Goal: Task Accomplishment & Management: Manage account settings

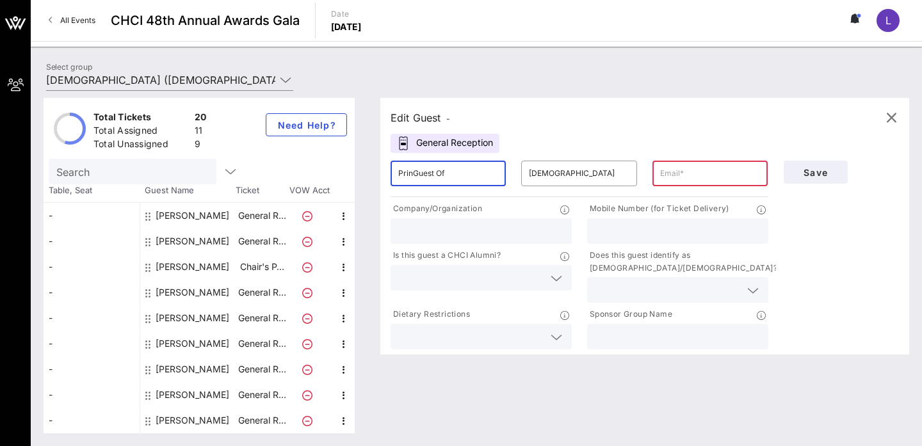
scroll to position [281, 0]
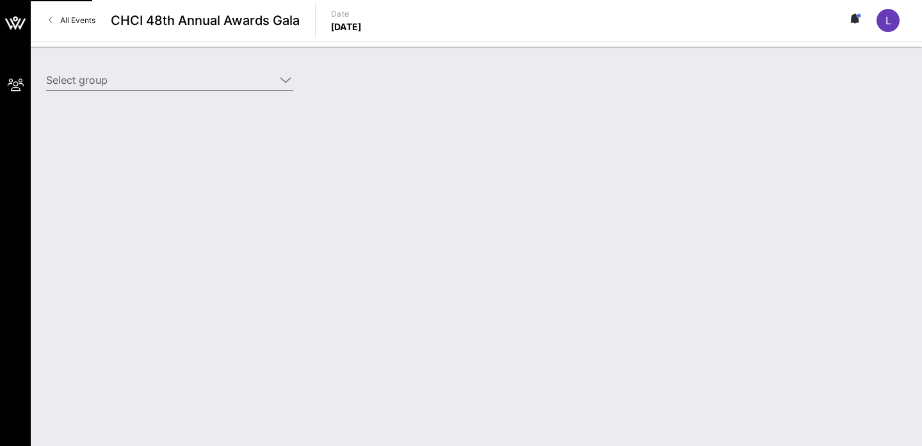
type input "National Education Association (National Education Association) [Merwyn Scott, …"
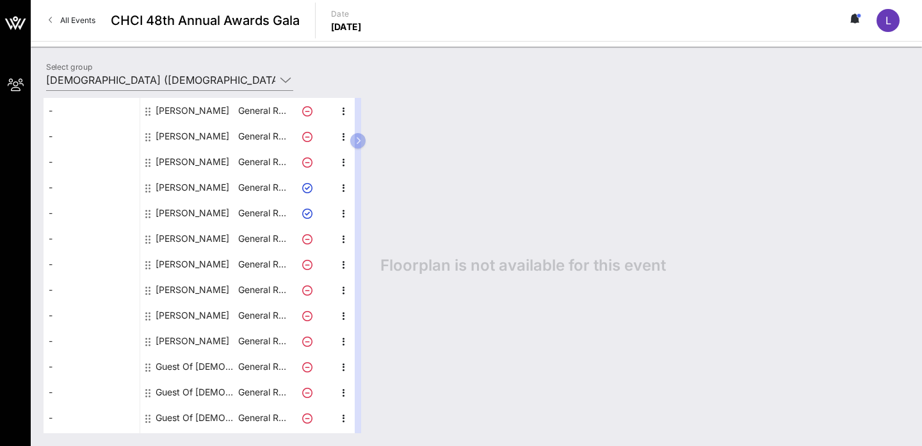
scroll to position [117, 0]
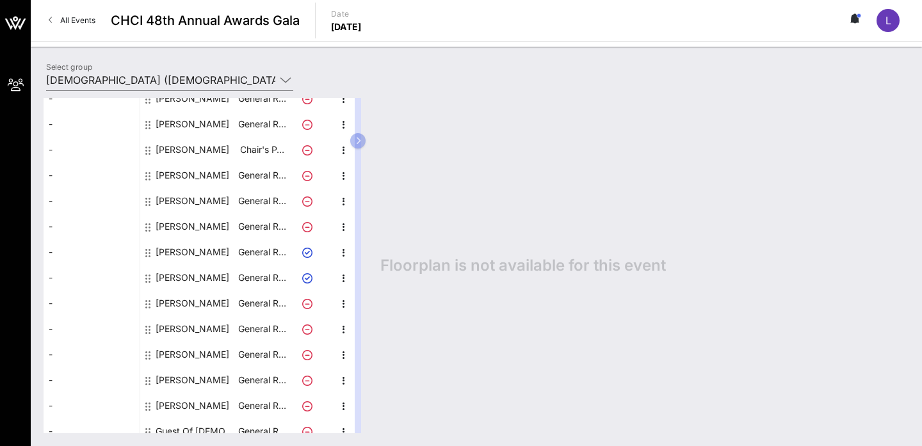
click at [307, 251] on icon at bounding box center [307, 253] width 10 height 10
click at [360, 137] on icon "button" at bounding box center [358, 141] width 6 height 8
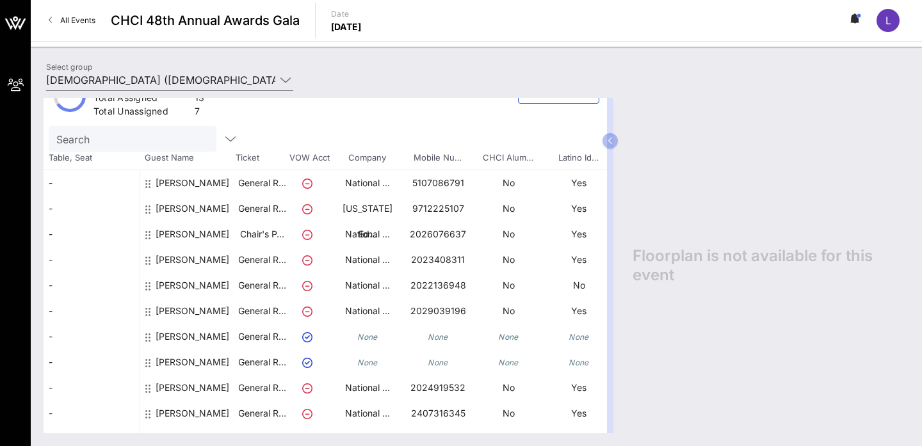
scroll to position [0, 0]
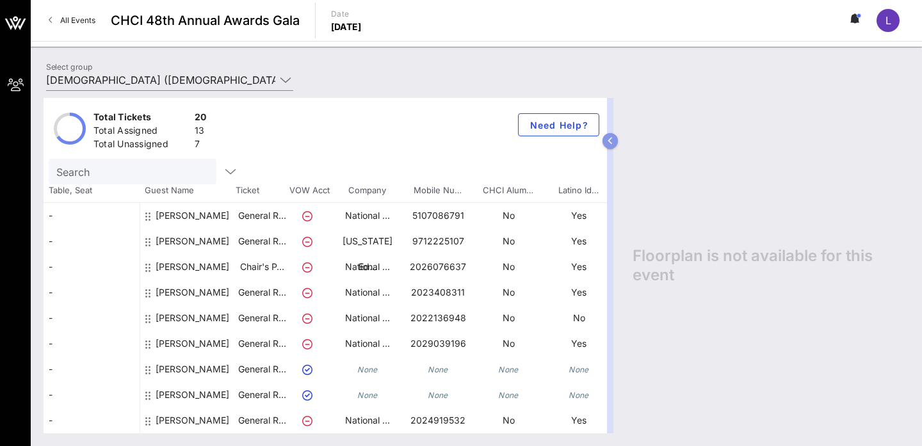
click at [611, 139] on icon "button" at bounding box center [611, 141] width 6 height 8
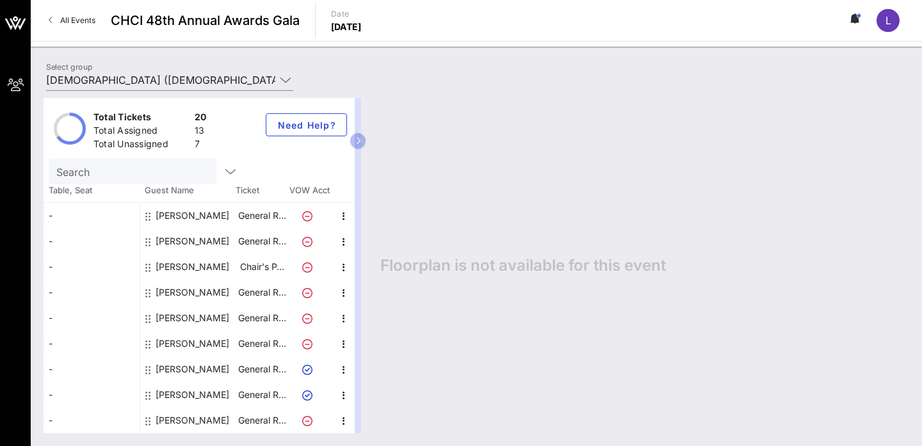
click at [195, 263] on div "[PERSON_NAME]" at bounding box center [193, 267] width 74 height 26
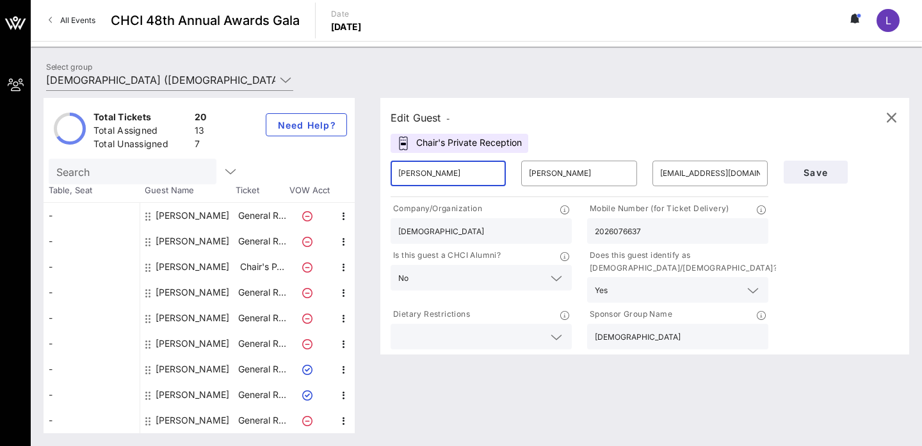
click at [418, 176] on input "Juan" at bounding box center [448, 173] width 100 height 20
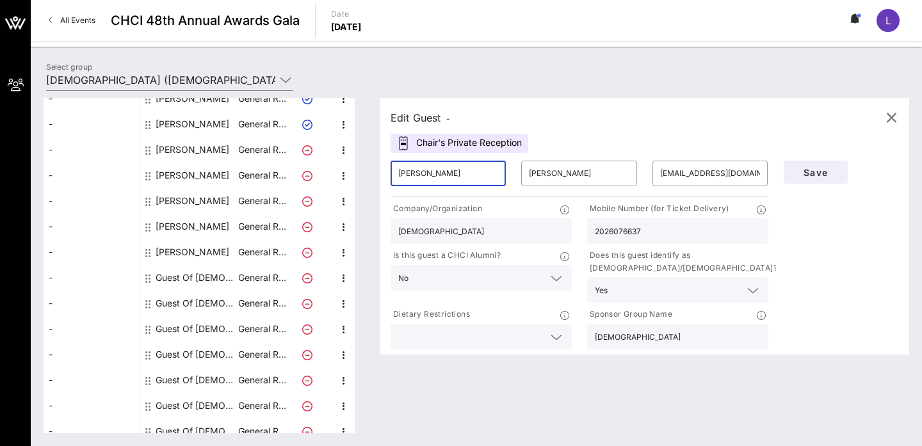
scroll to position [281, 0]
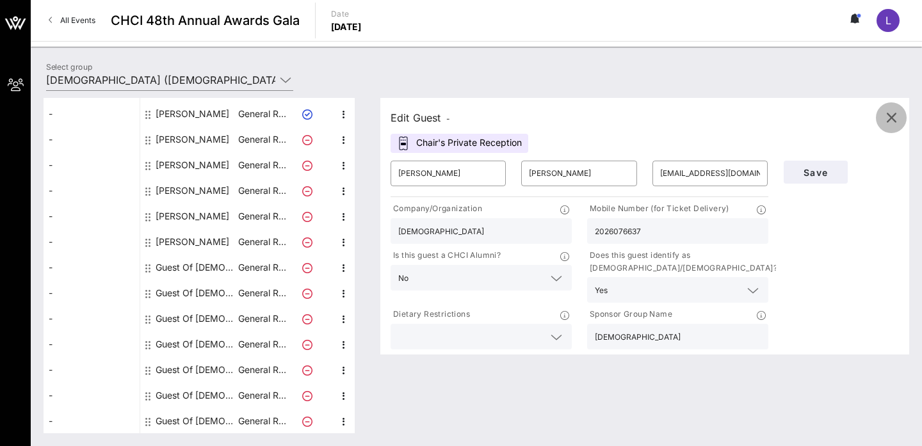
click at [884, 120] on icon "button" at bounding box center [891, 117] width 15 height 15
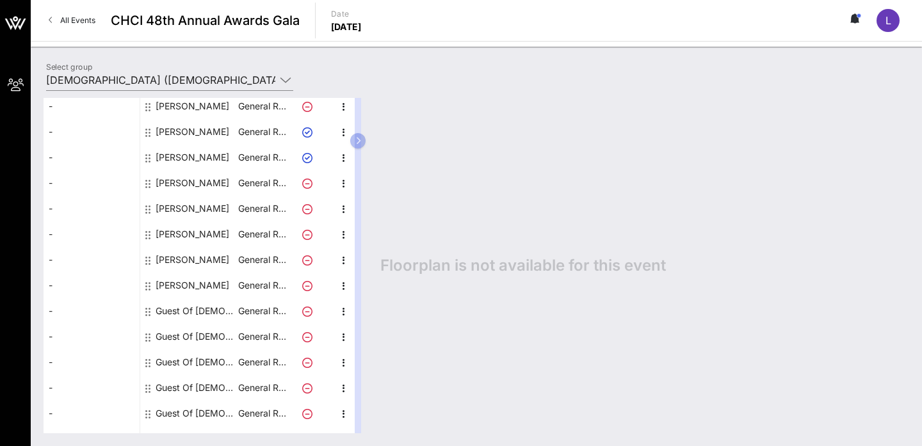
scroll to position [212, 0]
click at [345, 153] on icon "button" at bounding box center [343, 157] width 15 height 15
click at [362, 159] on div "Edit" at bounding box center [376, 162] width 46 height 26
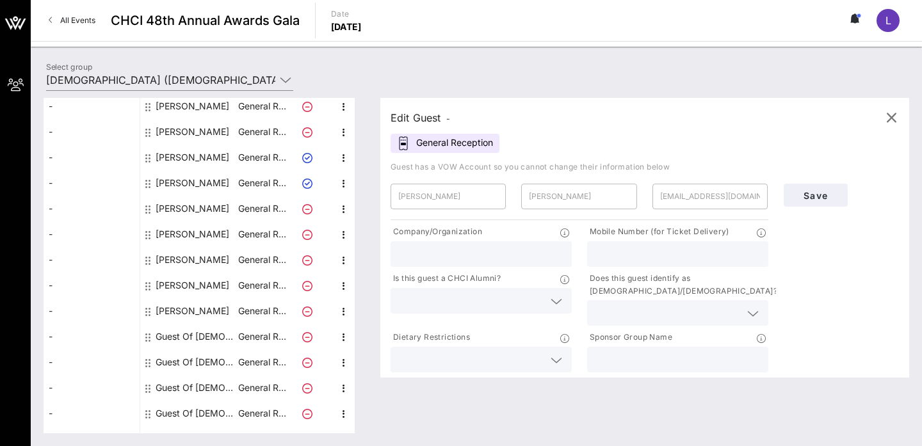
click at [493, 253] on input "text" at bounding box center [481, 254] width 166 height 17
type input "National Eduction Association"
type input "2102408978"
click at [669, 313] on input "text" at bounding box center [667, 313] width 145 height 17
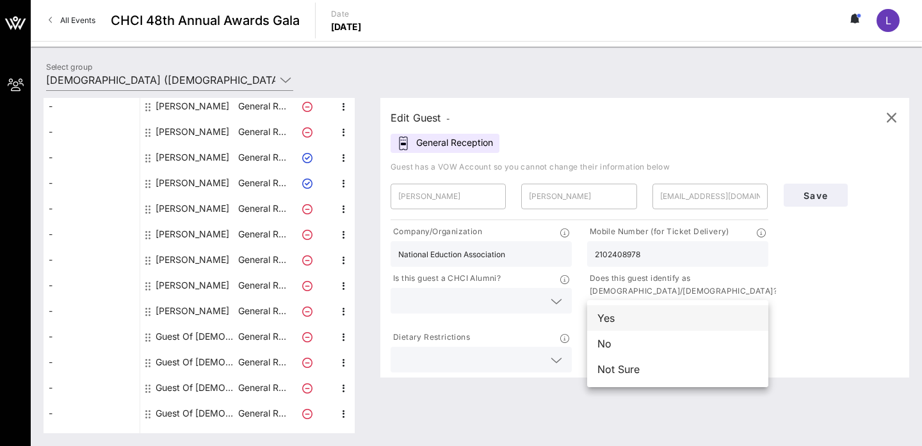
click at [663, 318] on div "Yes" at bounding box center [677, 318] width 181 height 26
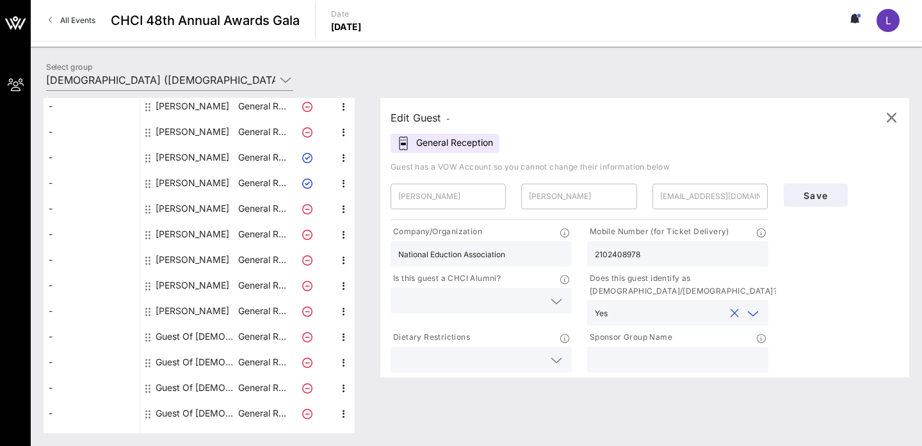
click at [651, 359] on input "text" at bounding box center [678, 360] width 166 height 17
type input "[DEMOGRAPHIC_DATA]"
click at [549, 302] on div at bounding box center [556, 301] width 15 height 15
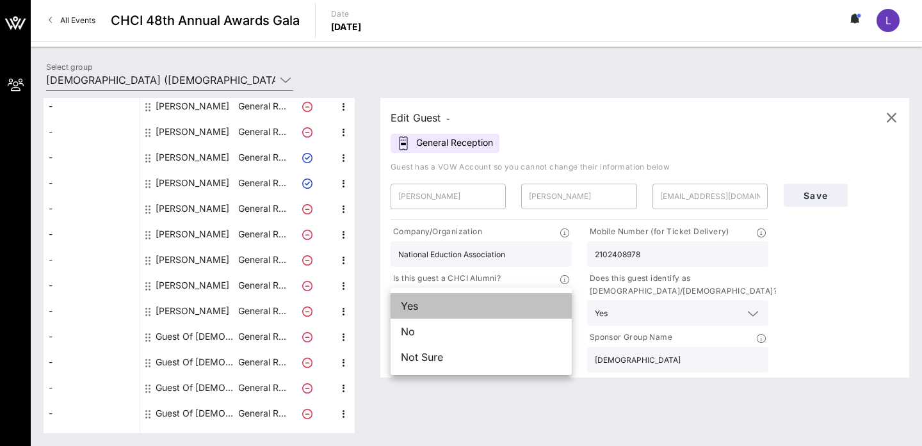
click at [526, 311] on div "Yes" at bounding box center [481, 306] width 181 height 26
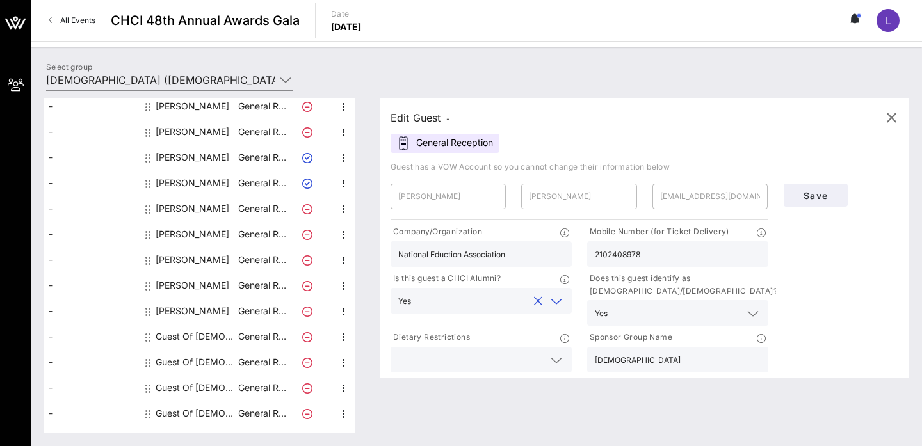
click at [561, 298] on icon at bounding box center [557, 301] width 12 height 15
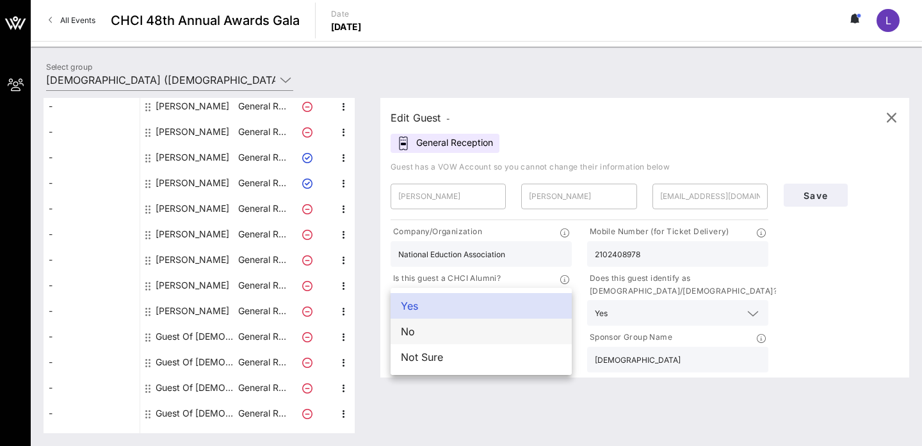
click at [528, 335] on div "No" at bounding box center [481, 332] width 181 height 26
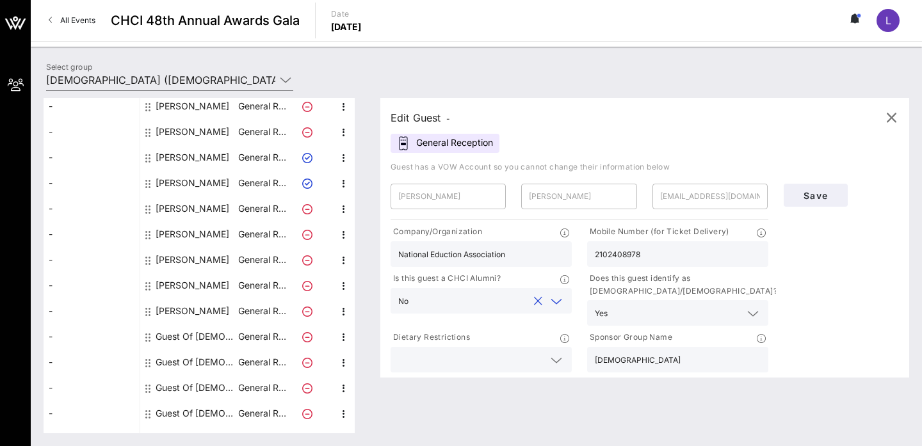
click at [556, 359] on icon at bounding box center [557, 360] width 12 height 15
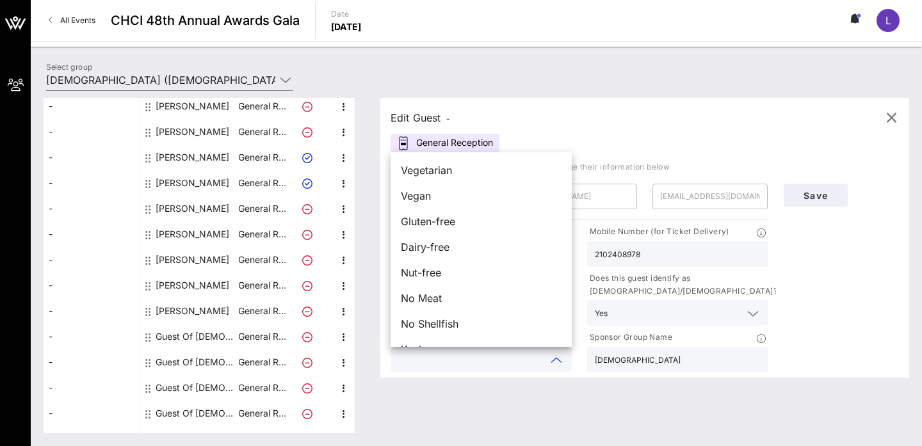
click at [512, 364] on input "text" at bounding box center [470, 360] width 145 height 17
click at [820, 257] on div "Save" at bounding box center [841, 275] width 131 height 199
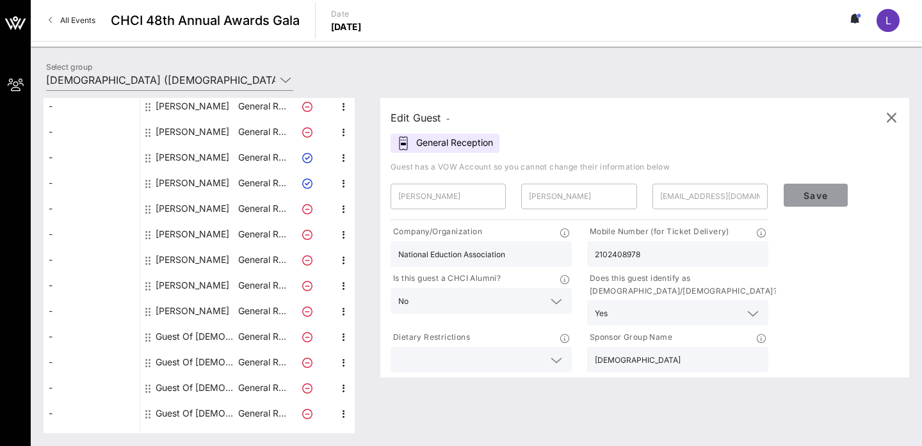
click at [815, 191] on span "Save" at bounding box center [816, 195] width 44 height 11
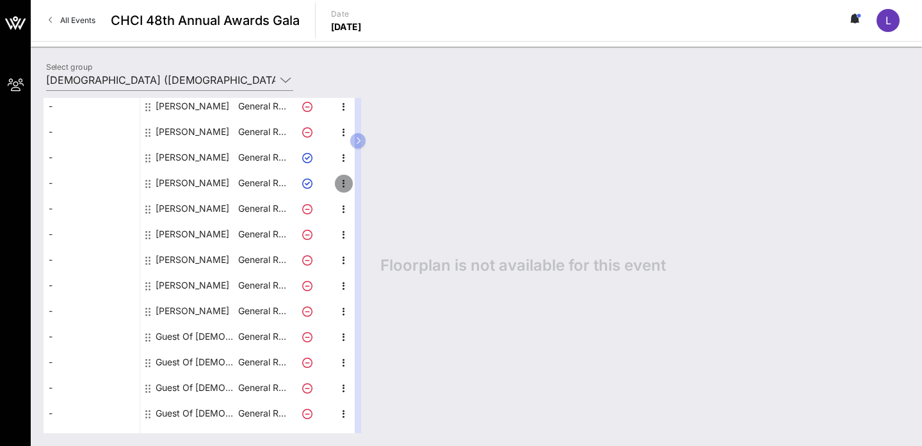
click at [341, 184] on icon "button" at bounding box center [343, 183] width 15 height 15
click at [374, 189] on div "Edit" at bounding box center [376, 187] width 26 height 10
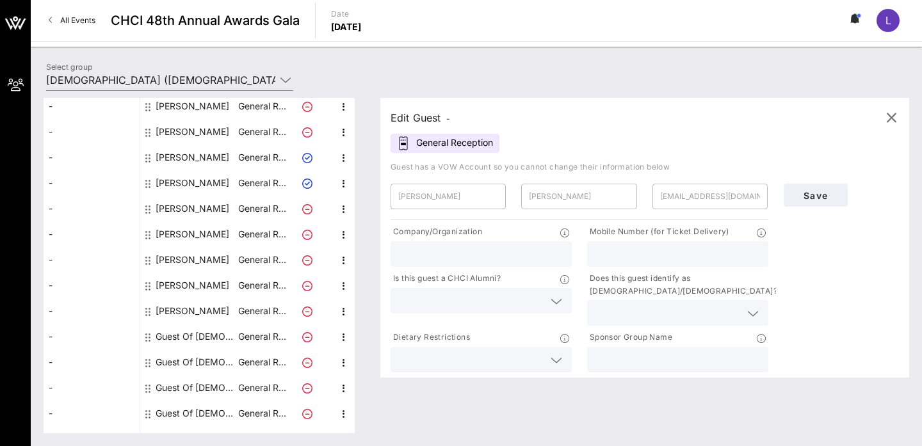
click at [450, 255] on input "text" at bounding box center [481, 254] width 166 height 17
type input "[DEMOGRAPHIC_DATA]"
type input "2024123420"
click at [622, 316] on input "text" at bounding box center [667, 313] width 145 height 17
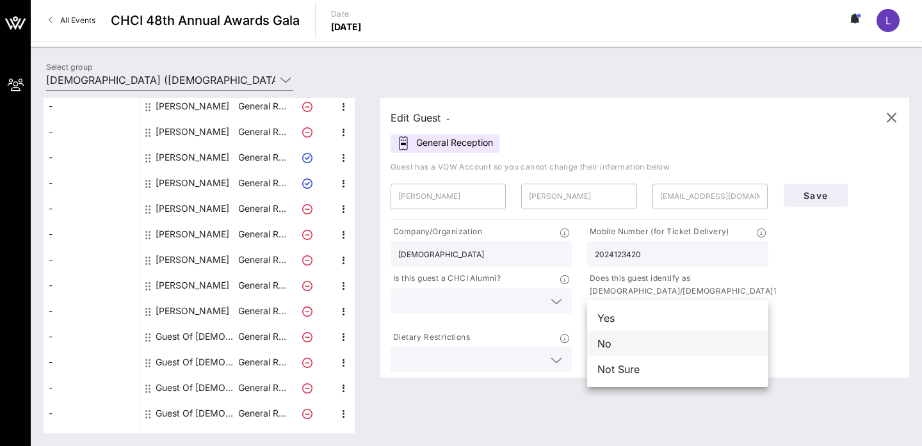
click at [622, 345] on div "No" at bounding box center [677, 344] width 181 height 26
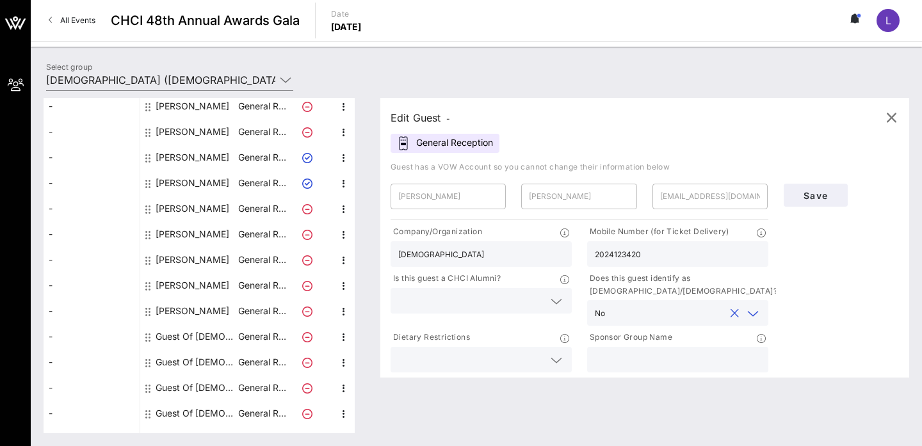
click at [622, 357] on input "text" at bounding box center [678, 360] width 166 height 17
type input "[DEMOGRAPHIC_DATA]"
click at [514, 298] on input "text" at bounding box center [470, 301] width 145 height 17
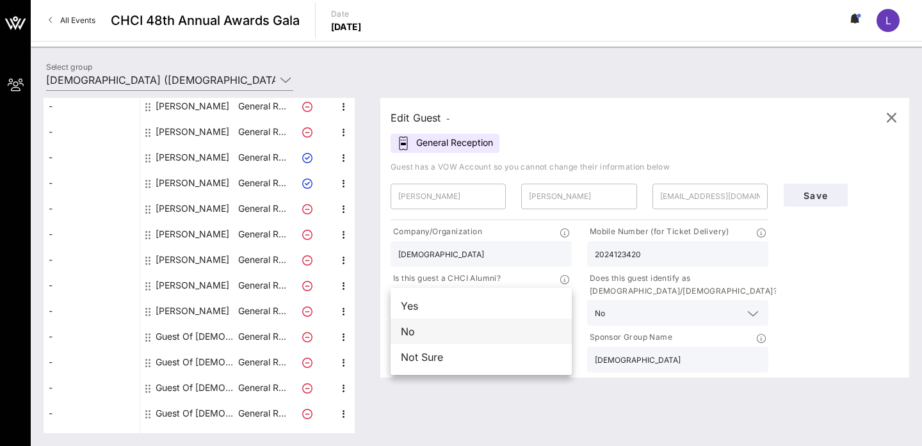
click at [486, 332] on div "No" at bounding box center [481, 332] width 181 height 26
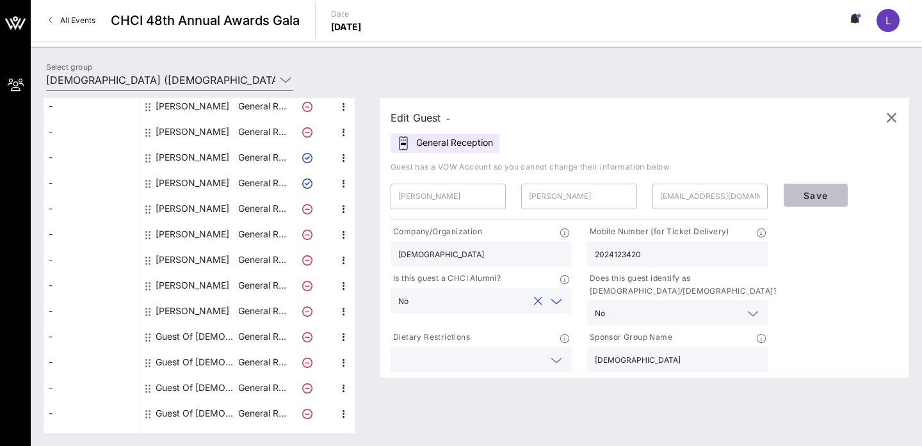
click at [816, 192] on span "Save" at bounding box center [816, 195] width 44 height 11
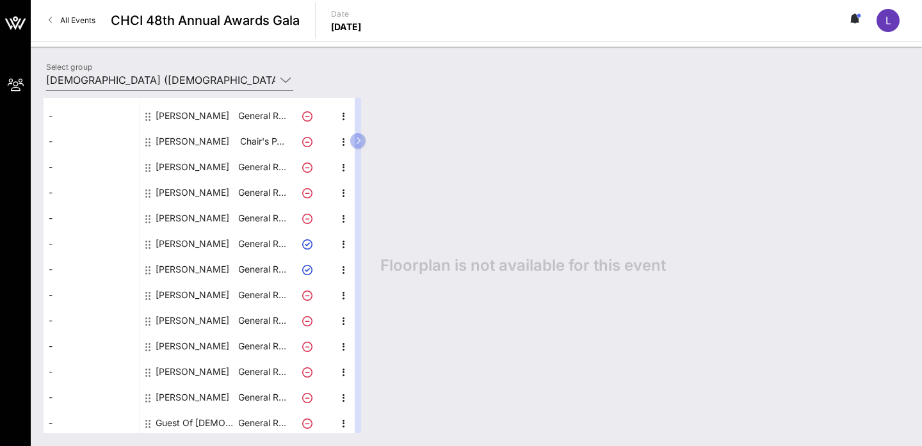
scroll to position [127, 0]
